Goal: Participate in discussion: Engage in conversation with other users on a specific topic

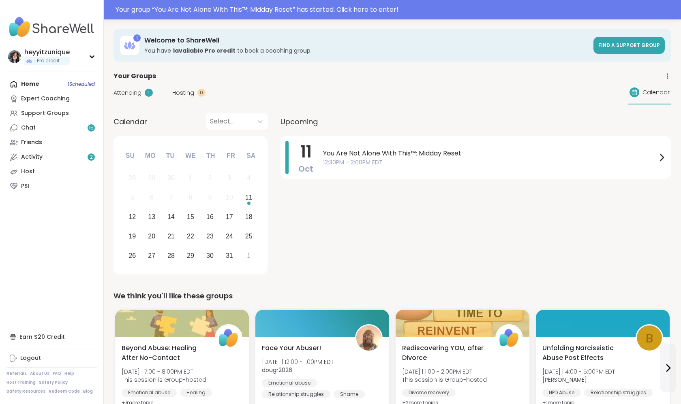
click at [344, 88] on div "Attending 1 Hosting 0 Calendar" at bounding box center [391, 92] width 557 height 23
drag, startPoint x: 318, startPoint y: 122, endPoint x: 286, endPoint y: 121, distance: 32.0
click at [286, 121] on span "Upcoming" at bounding box center [298, 121] width 37 height 11
click at [360, 92] on div "Attending 1 Hosting 0 Calendar" at bounding box center [391, 92] width 557 height 23
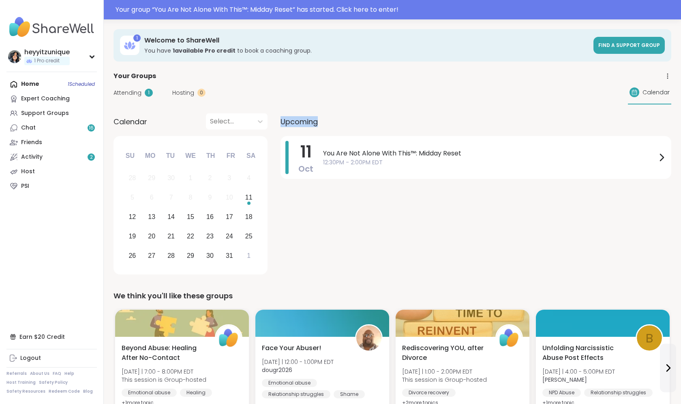
drag, startPoint x: 280, startPoint y: 122, endPoint x: 320, endPoint y: 128, distance: 40.2
click at [320, 128] on div "Upcoming" at bounding box center [475, 121] width 391 height 16
click at [326, 118] on div "Upcoming" at bounding box center [475, 121] width 391 height 16
drag, startPoint x: 320, startPoint y: 123, endPoint x: 300, endPoint y: 122, distance: 19.9
click at [299, 122] on div "Upcoming" at bounding box center [475, 121] width 391 height 16
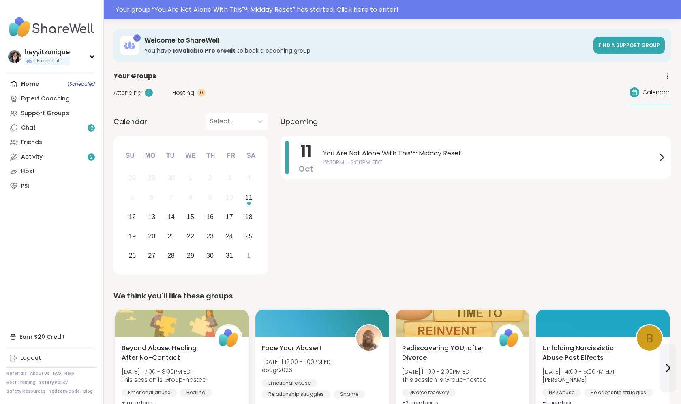
click at [281, 124] on span "Upcoming" at bounding box center [298, 121] width 37 height 11
drag, startPoint x: 281, startPoint y: 124, endPoint x: 291, endPoint y: 123, distance: 10.1
click at [291, 123] on span "Upcoming" at bounding box center [298, 121] width 37 height 11
click at [287, 100] on div "Attending 1 Hosting 0 Calendar" at bounding box center [391, 92] width 557 height 23
drag, startPoint x: 282, startPoint y: 121, endPoint x: 300, endPoint y: 123, distance: 17.9
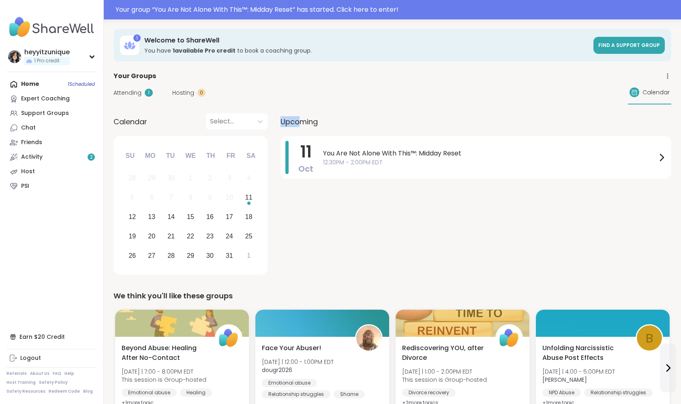
click at [300, 123] on span "Upcoming" at bounding box center [298, 121] width 37 height 11
click at [295, 104] on div "Attending 1 Hosting 0 Calendar" at bounding box center [391, 92] width 557 height 23
click at [287, 94] on div "Attending 1 Hosting 0 Calendar" at bounding box center [391, 92] width 557 height 23
drag, startPoint x: 281, startPoint y: 123, endPoint x: 308, endPoint y: 122, distance: 27.2
click at [309, 122] on span "Upcoming" at bounding box center [298, 121] width 37 height 11
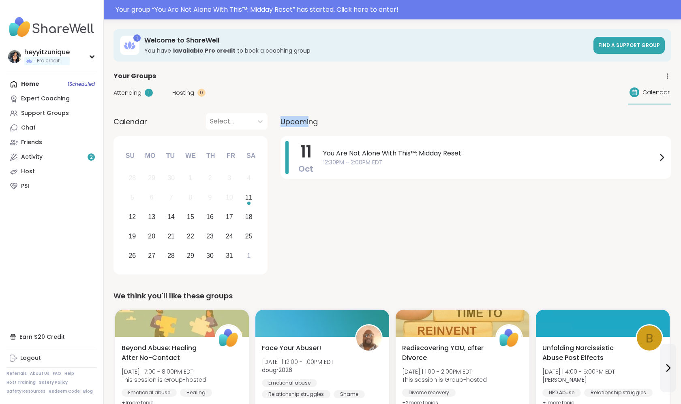
click at [304, 176] on div "[DATE] You Are Not Alone With This™: Midday Reset 12:30PM - 2:00PM EDT" at bounding box center [475, 157] width 391 height 43
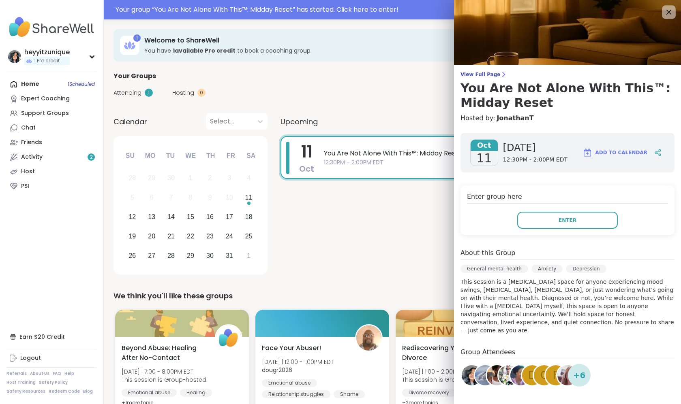
click at [663, 13] on div at bounding box center [669, 12] width 14 height 14
click at [670, 16] on icon at bounding box center [668, 12] width 10 height 10
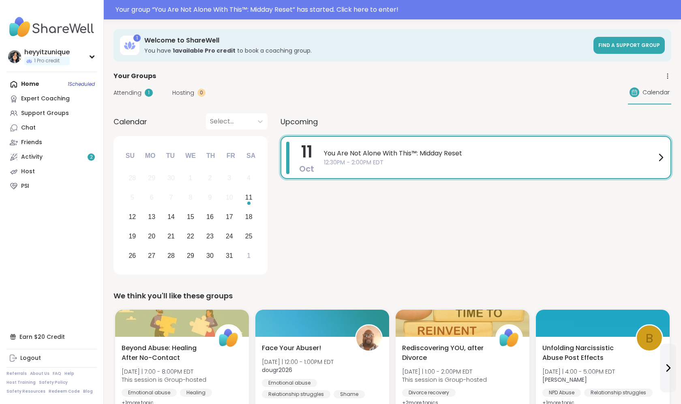
click at [654, 158] on span "You Are Not Alone With This™: Midday Reset" at bounding box center [490, 154] width 332 height 10
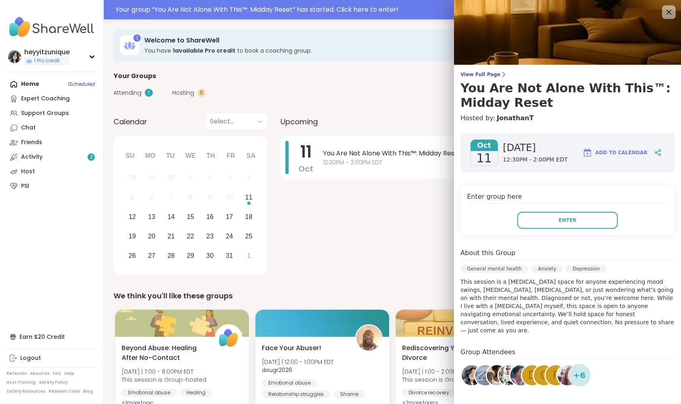
click at [666, 18] on div at bounding box center [669, 12] width 14 height 14
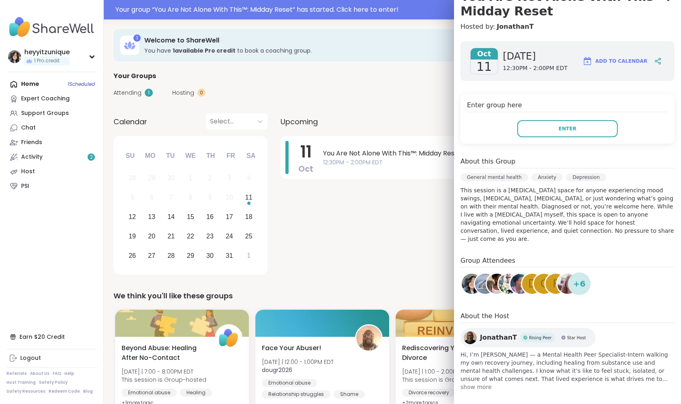
scroll to position [90, 0]
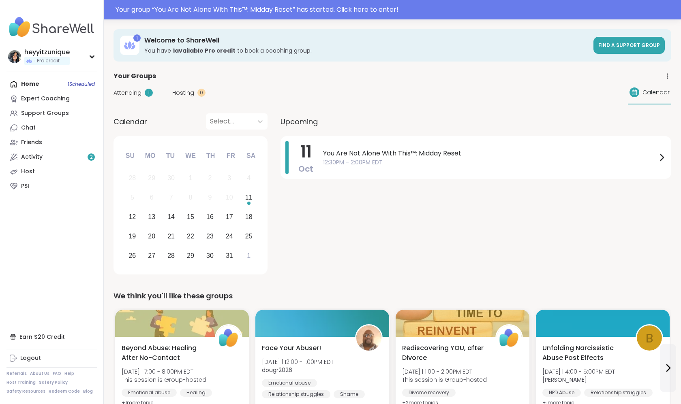
click at [421, 222] on div "[DATE] You Are Not Alone With This™: Midday Reset 12:30PM - 2:00PM EDT" at bounding box center [475, 206] width 391 height 141
click at [357, 149] on span "You Are Not Alone With This™: Midday Reset" at bounding box center [489, 154] width 333 height 10
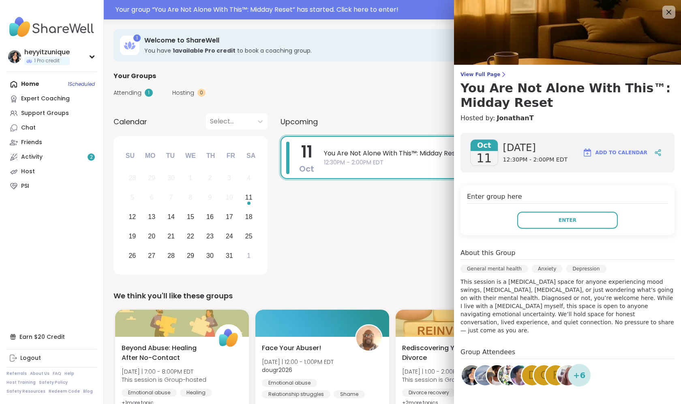
click at [663, 4] on img at bounding box center [567, 32] width 227 height 65
click at [670, 12] on icon at bounding box center [668, 12] width 10 height 10
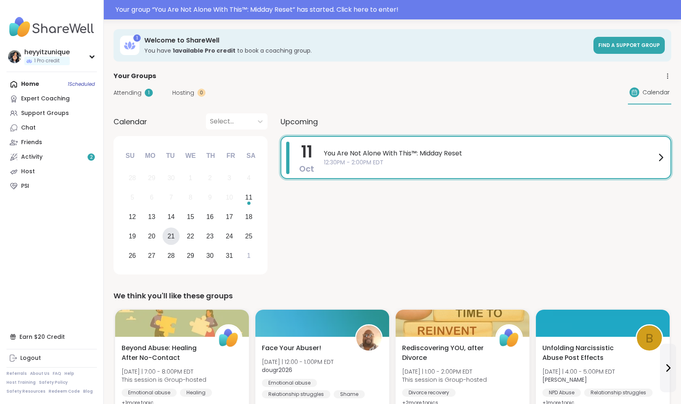
scroll to position [0, 0]
click at [328, 234] on div "[DATE] You Are Not Alone With This™: Midday Reset 12:30PM - 2:00PM EDT" at bounding box center [475, 206] width 391 height 141
click at [370, 133] on div "Upcoming [DATE] You Are Not Alone With This™: Midday Reset 12:30PM - 2:00PM EDT" at bounding box center [475, 195] width 391 height 164
click at [397, 155] on span "You Are Not Alone With This™: Midday Reset" at bounding box center [490, 154] width 332 height 10
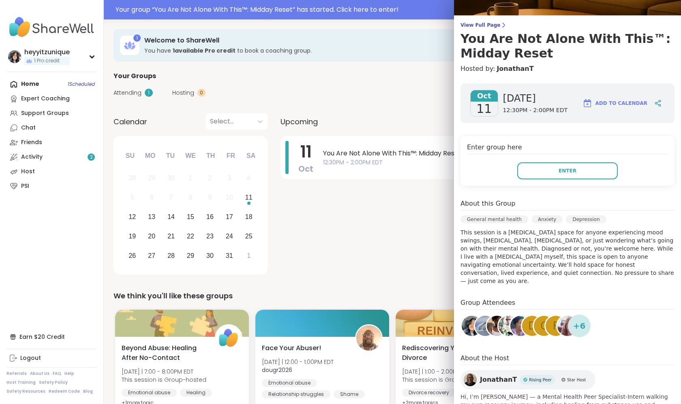
scroll to position [50, 0]
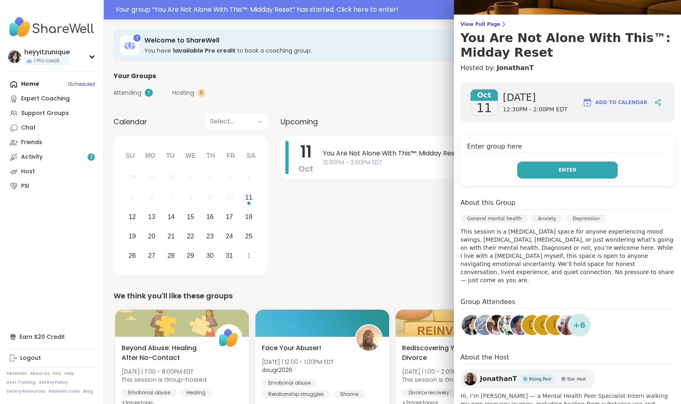
click at [543, 175] on button "Enter" at bounding box center [567, 170] width 100 height 17
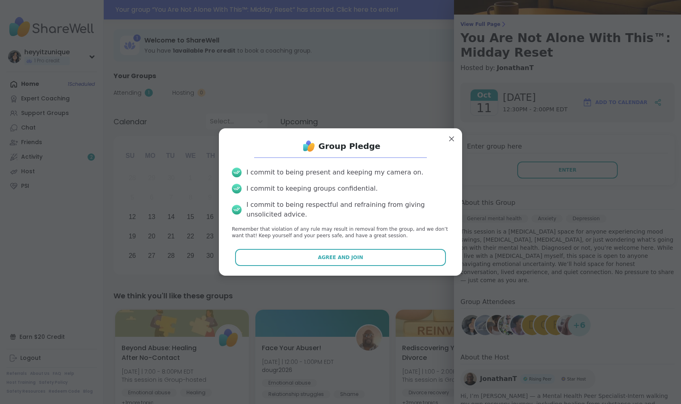
click at [355, 248] on div "Group Pledge I commit to being present and keeping my camera on. I commit to ke…" at bounding box center [340, 202] width 230 height 135
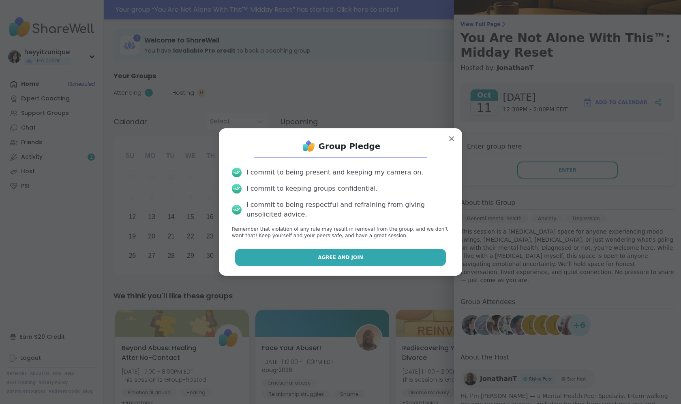
click at [354, 253] on button "Agree and Join" at bounding box center [340, 257] width 211 height 17
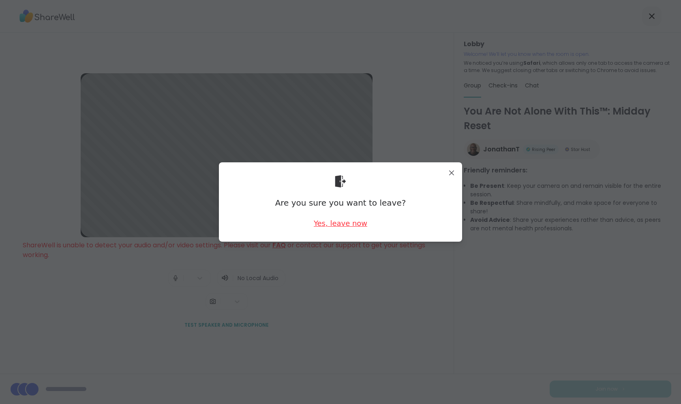
click at [329, 224] on div "Yes, leave now" at bounding box center [340, 223] width 53 height 10
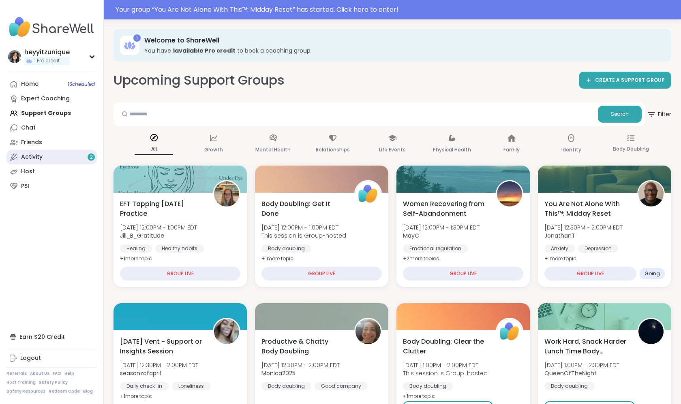
click at [59, 152] on link "Activity 2" at bounding box center [51, 157] width 90 height 15
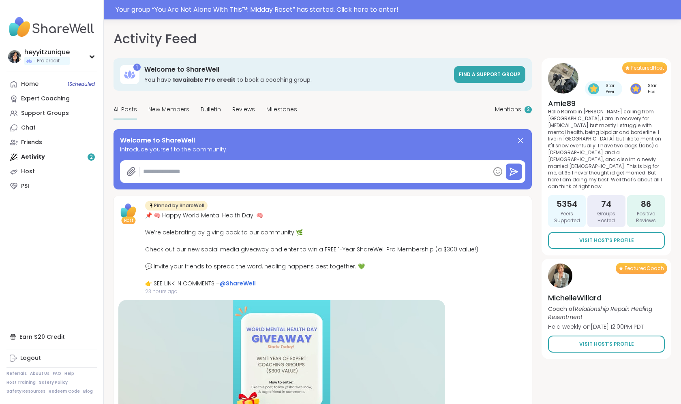
click at [532, 33] on div "Activity Feed Mentions 2" at bounding box center [391, 38] width 557 height 19
